Goal: Task Accomplishment & Management: Manage account settings

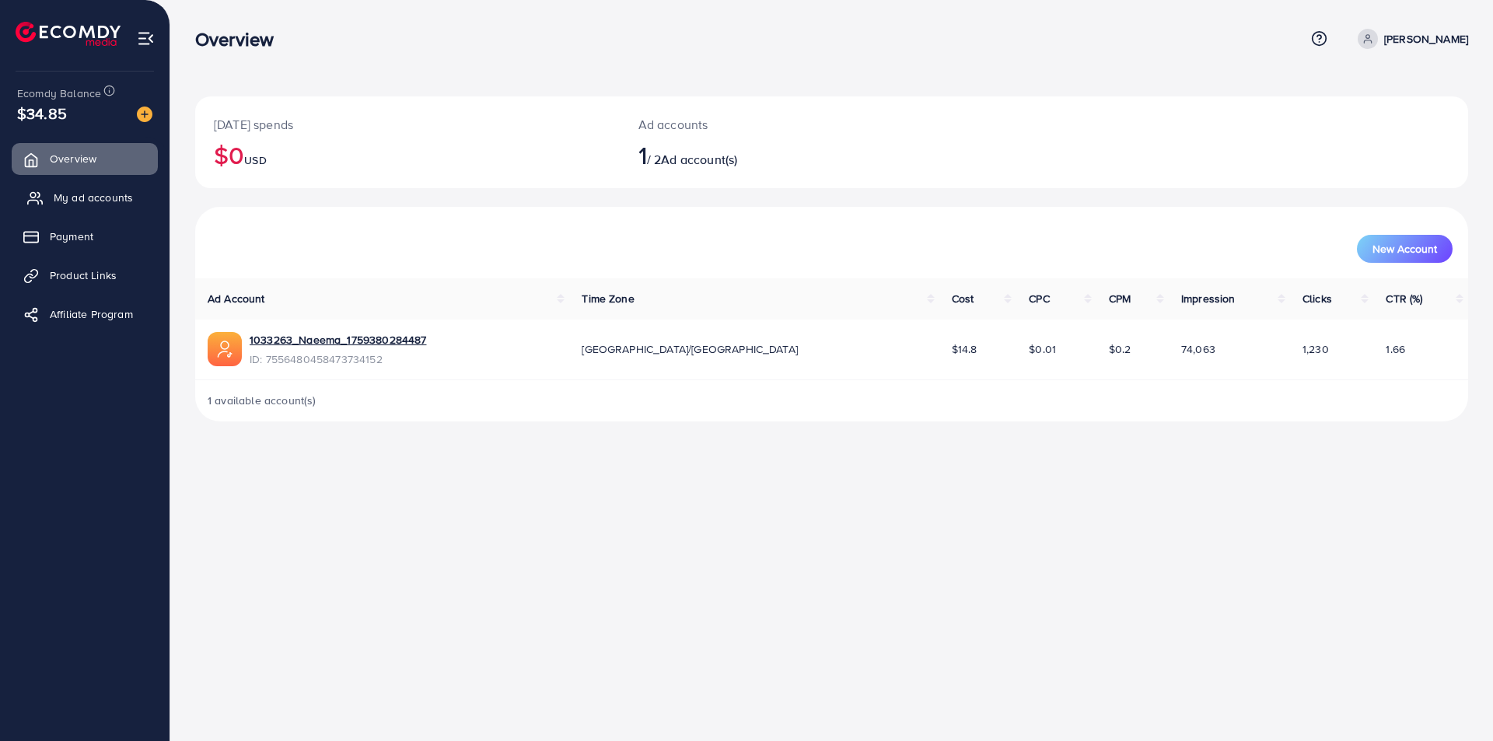
click at [93, 190] on span "My ad accounts" at bounding box center [93, 198] width 79 height 16
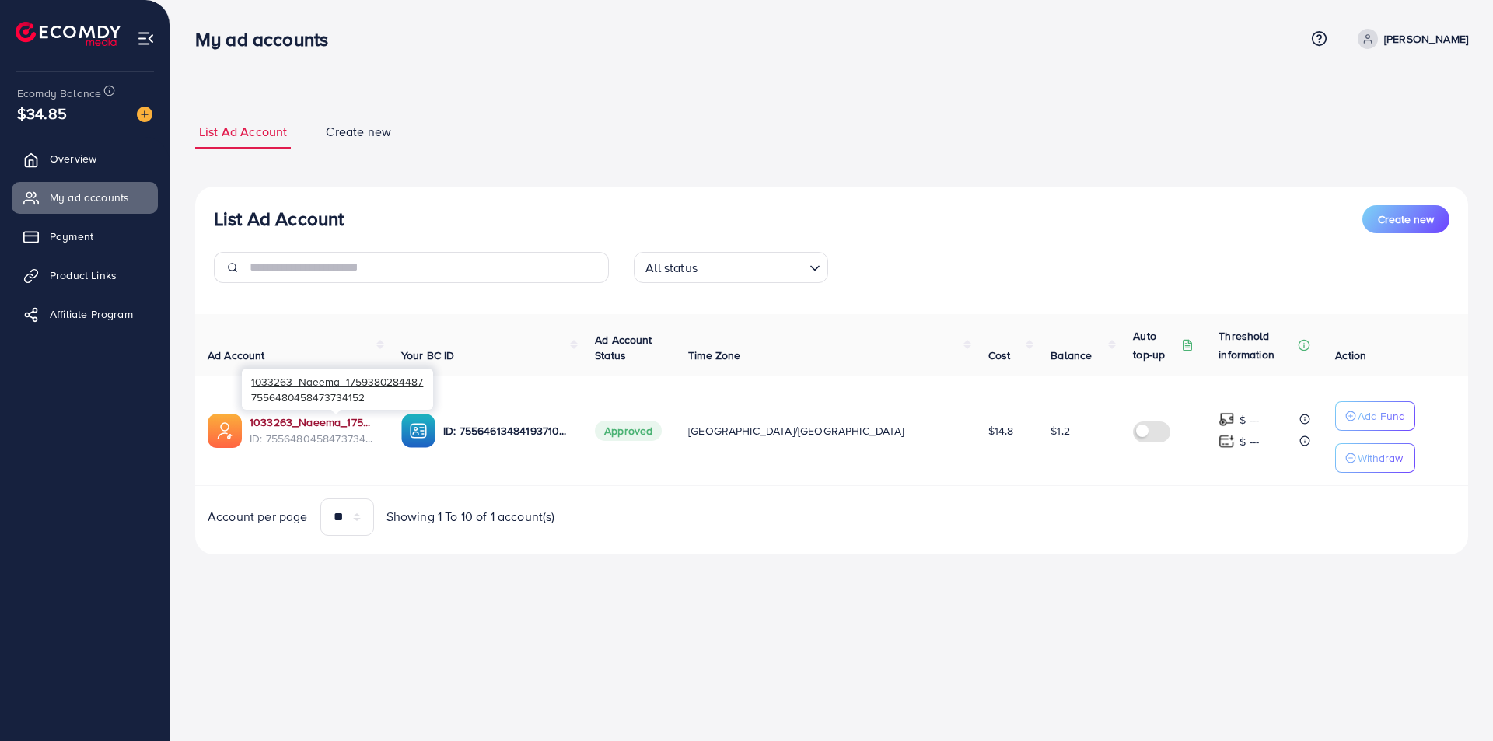
click at [276, 421] on link "1033263_Naeema_1759380284487" at bounding box center [313, 422] width 127 height 16
click at [97, 273] on span "Product Links" at bounding box center [87, 275] width 67 height 16
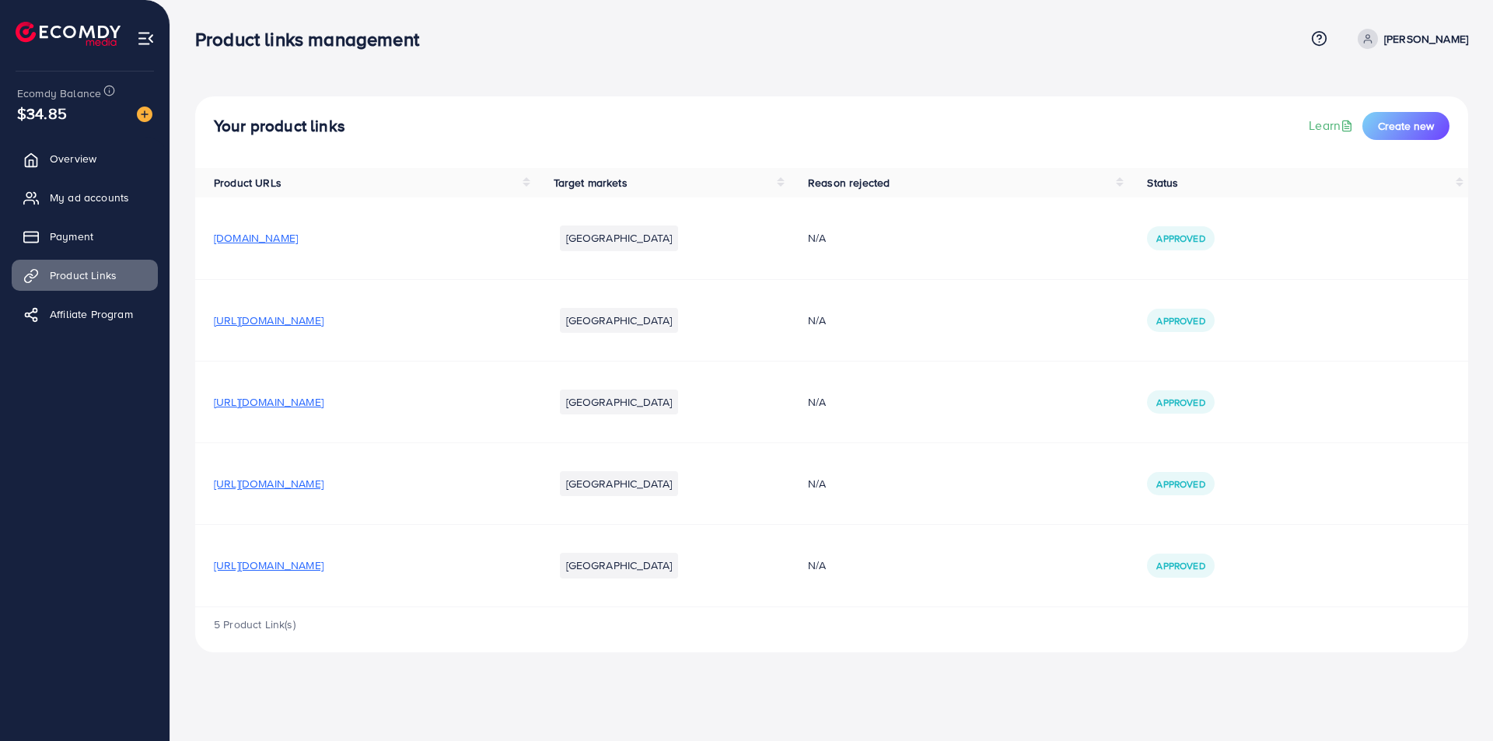
click at [323, 410] on div "[URL][DOMAIN_NAME]" at bounding box center [269, 402] width 110 height 16
click at [323, 395] on span "[URL][DOMAIN_NAME]" at bounding box center [269, 402] width 110 height 16
click at [323, 317] on span "[URL][DOMAIN_NAME]" at bounding box center [269, 321] width 110 height 16
